Goal: Transaction & Acquisition: Download file/media

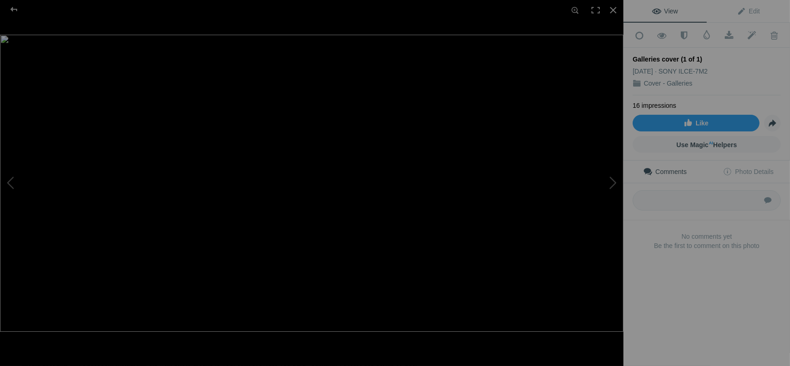
click at [328, 232] on img at bounding box center [311, 183] width 623 height 297
click at [484, 150] on img at bounding box center [285, 103] width 1628 height 775
click at [17, 9] on div at bounding box center [13, 9] width 33 height 19
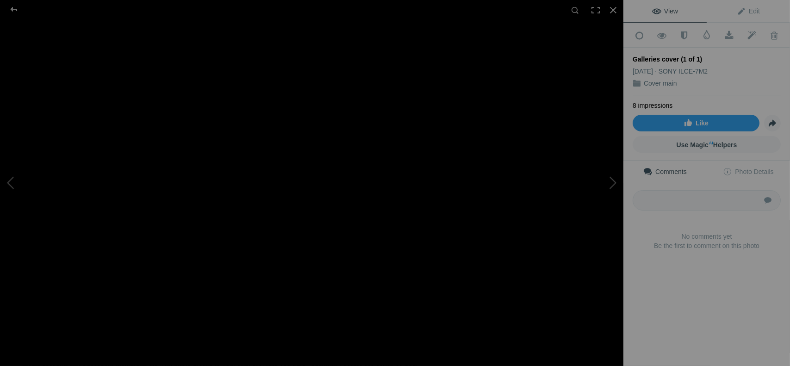
click at [330, 168] on img at bounding box center [254, 207] width 1628 height 775
click at [14, 8] on div at bounding box center [13, 9] width 33 height 19
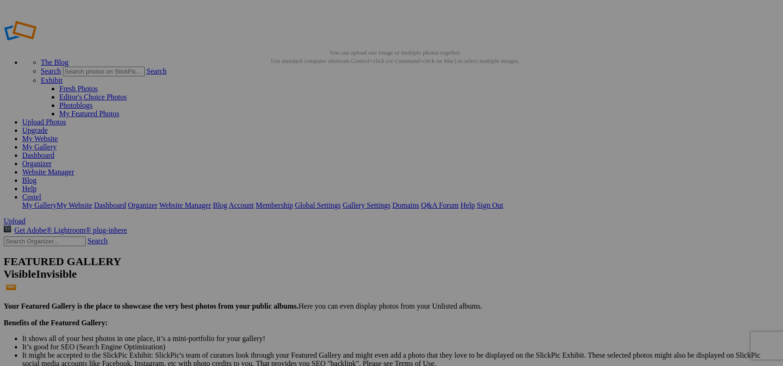
click at [56, 143] on link "My Gallery" at bounding box center [39, 147] width 34 height 8
